Goal: Navigation & Orientation: Understand site structure

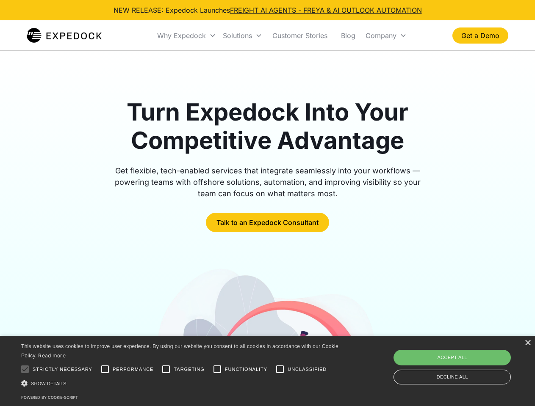
click at [187, 36] on div "Why Expedock" at bounding box center [181, 35] width 49 height 8
click at [242, 36] on div "Solutions" at bounding box center [237, 35] width 29 height 8
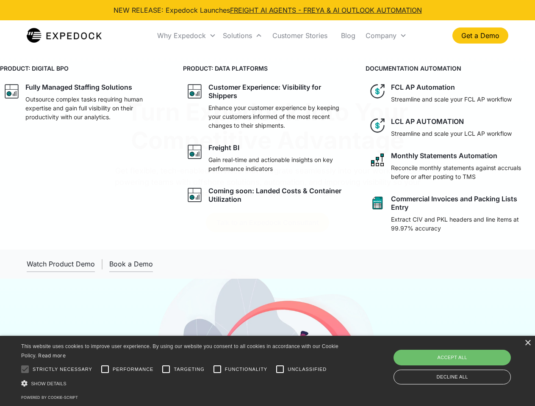
click at [386, 36] on div "Company" at bounding box center [380, 35] width 31 height 8
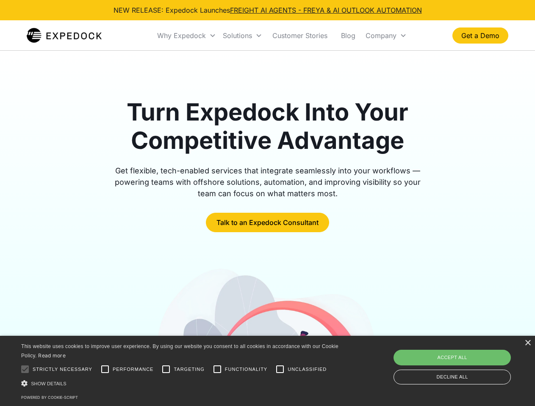
click at [25, 370] on div at bounding box center [25, 369] width 17 height 17
click at [105, 370] on input "Performance" at bounding box center [105, 369] width 17 height 17
checkbox input "true"
click at [166, 370] on input "Targeting" at bounding box center [165, 369] width 17 height 17
checkbox input "true"
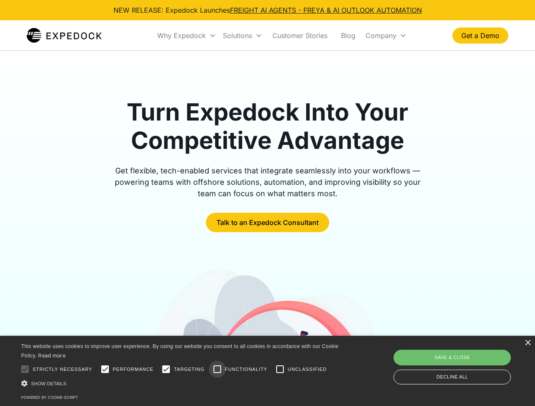
click at [217, 370] on input "Functionality" at bounding box center [217, 369] width 17 height 17
checkbox input "true"
click at [280, 370] on input "Unclassified" at bounding box center [279, 369] width 17 height 17
checkbox input "true"
click at [181, 384] on div "Show details Hide details" at bounding box center [181, 383] width 320 height 9
